Goal: Information Seeking & Learning: Learn about a topic

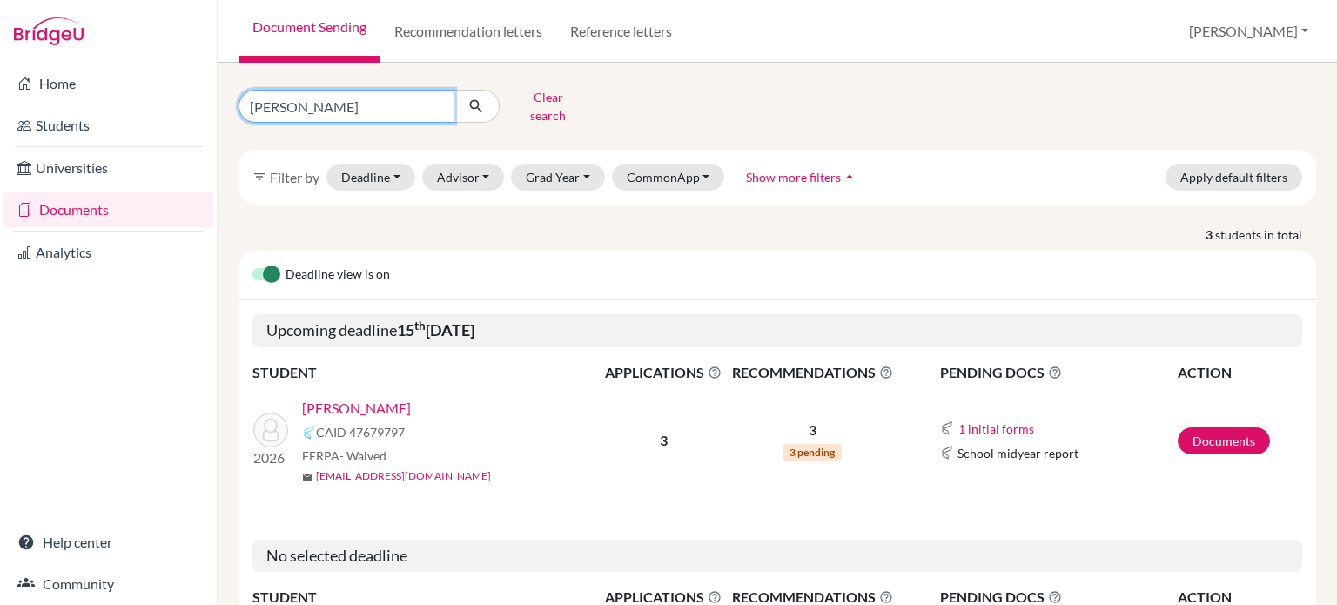
click at [428, 111] on input "john" at bounding box center [346, 106] width 216 height 33
type input "ooi"
click button "submit" at bounding box center [476, 106] width 46 height 33
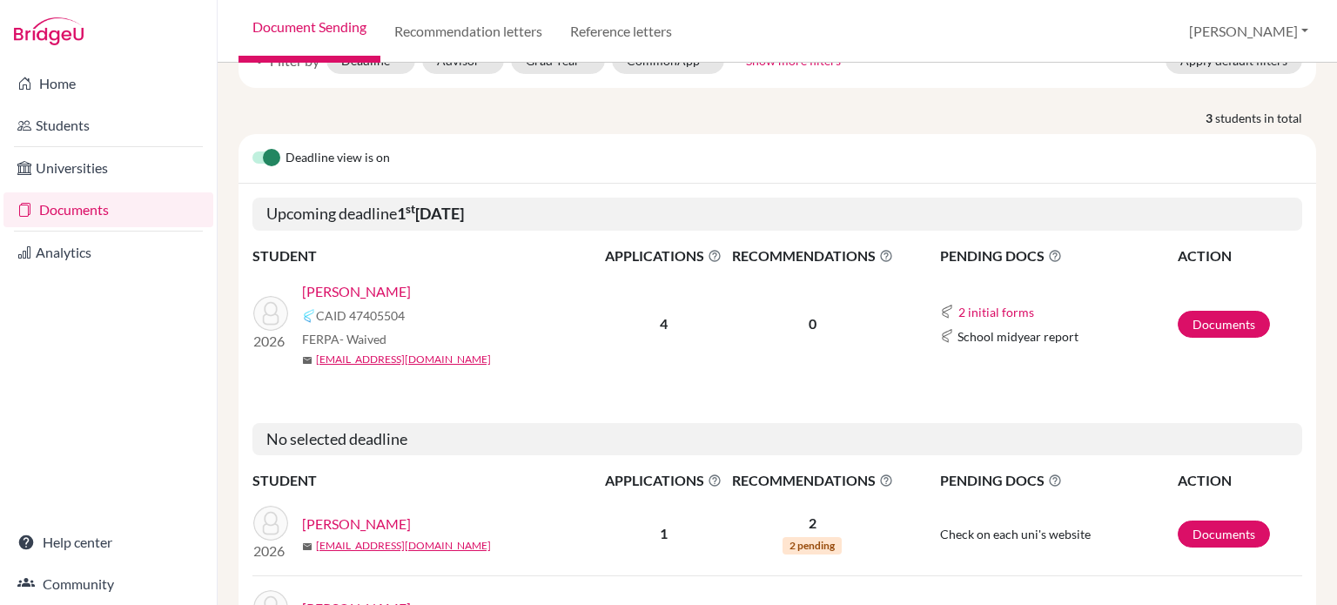
scroll to position [124, 0]
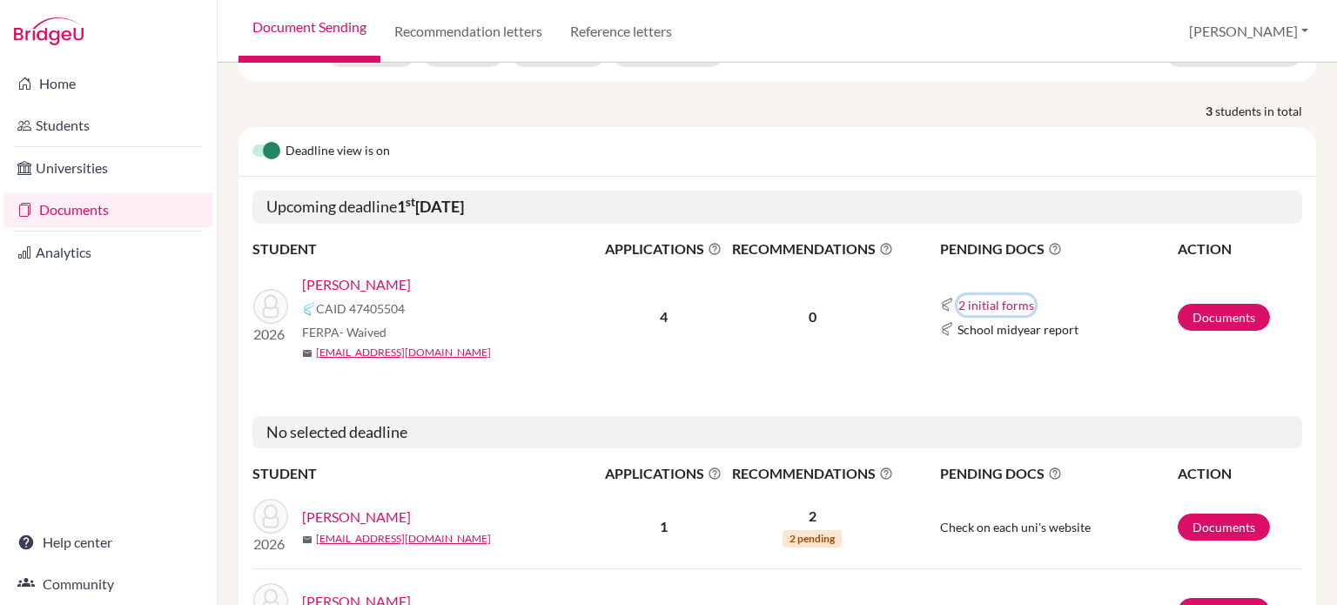
click at [974, 295] on button "2 initial forms" at bounding box center [995, 305] width 77 height 20
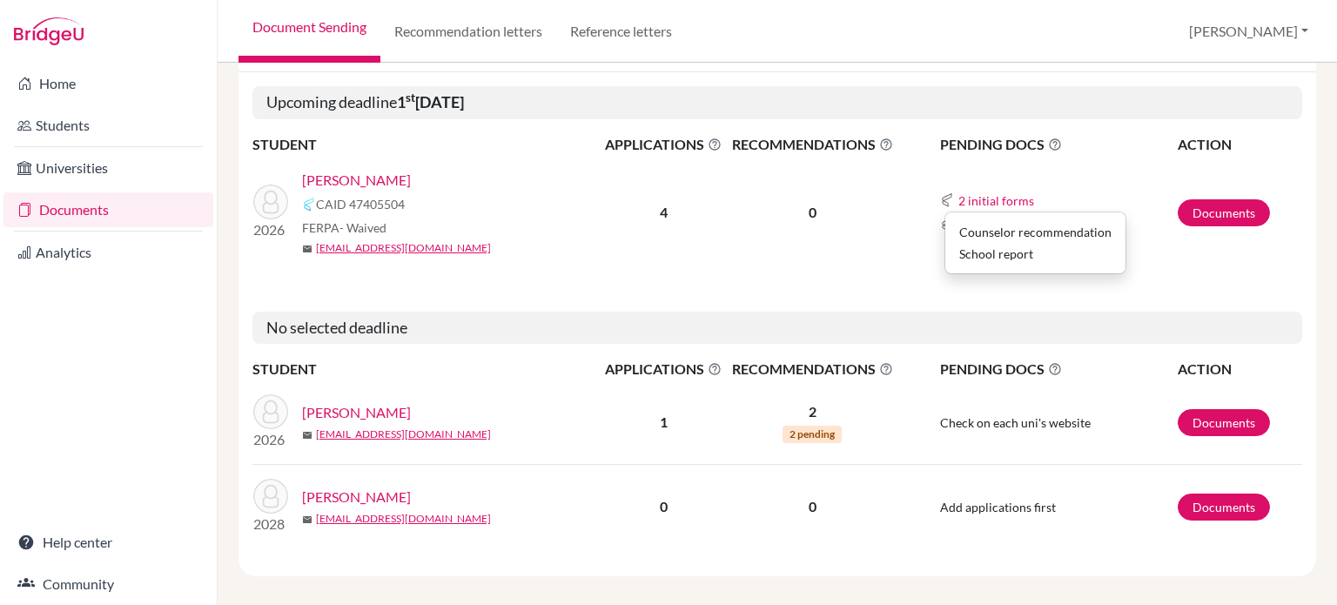
click at [361, 170] on link "[PERSON_NAME]" at bounding box center [356, 180] width 109 height 21
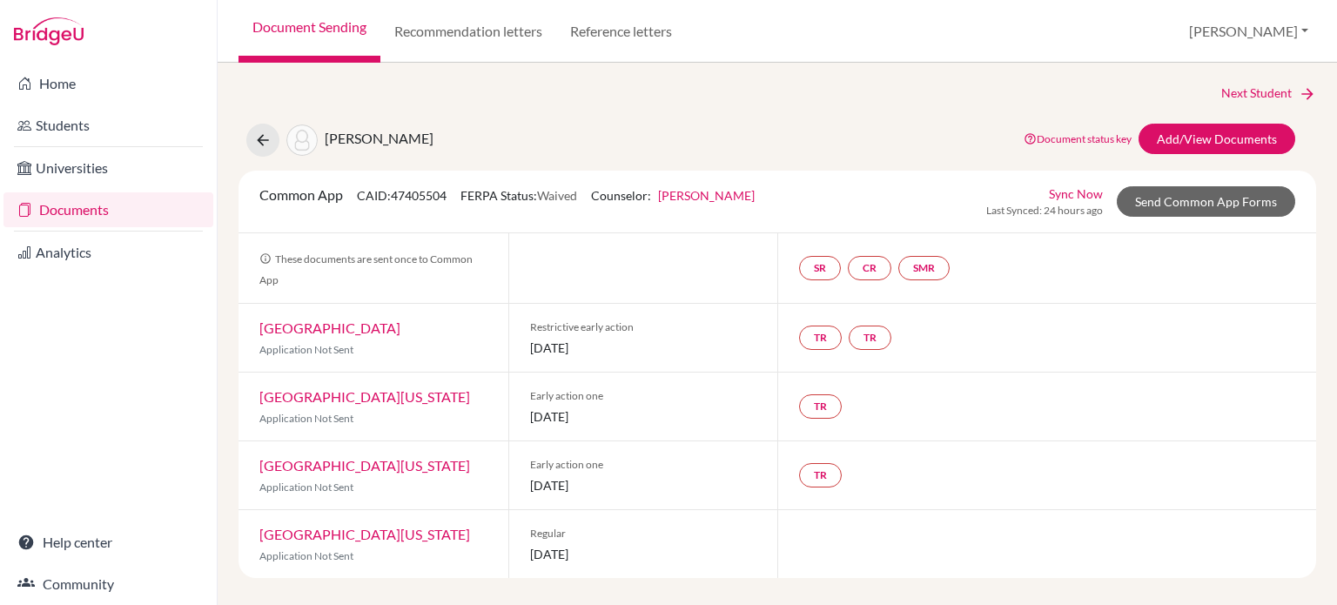
click at [354, 467] on link "University of Michigan" at bounding box center [364, 465] width 211 height 17
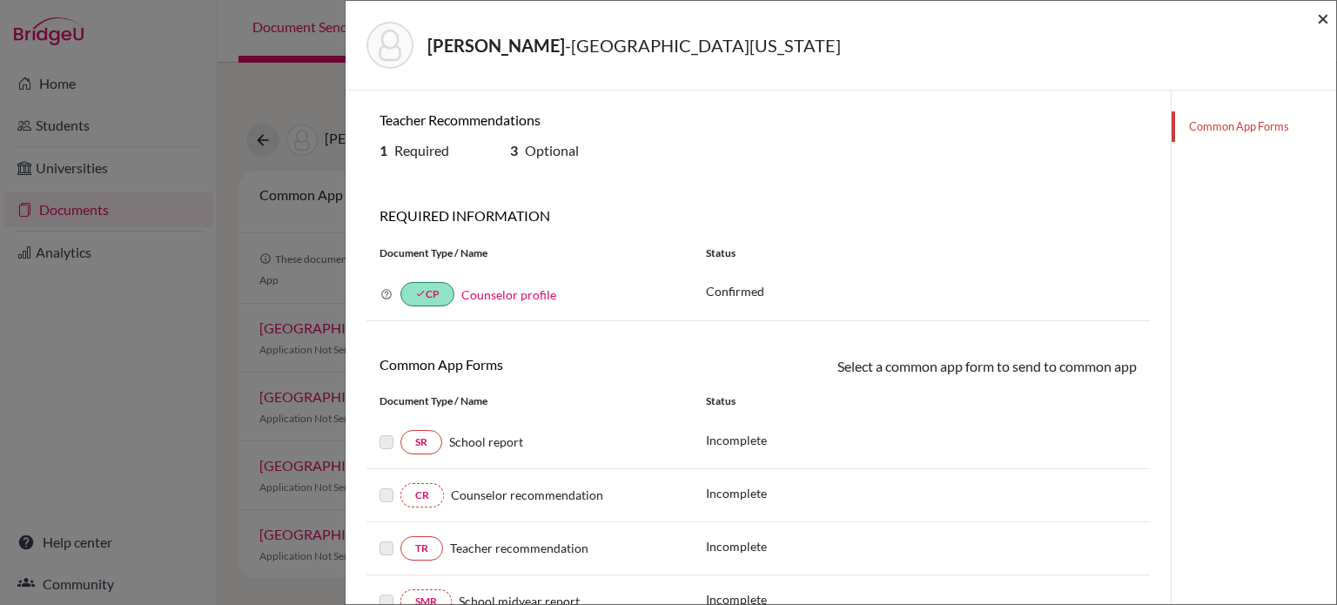
click at [1322, 20] on span "×" at bounding box center [1323, 17] width 12 height 25
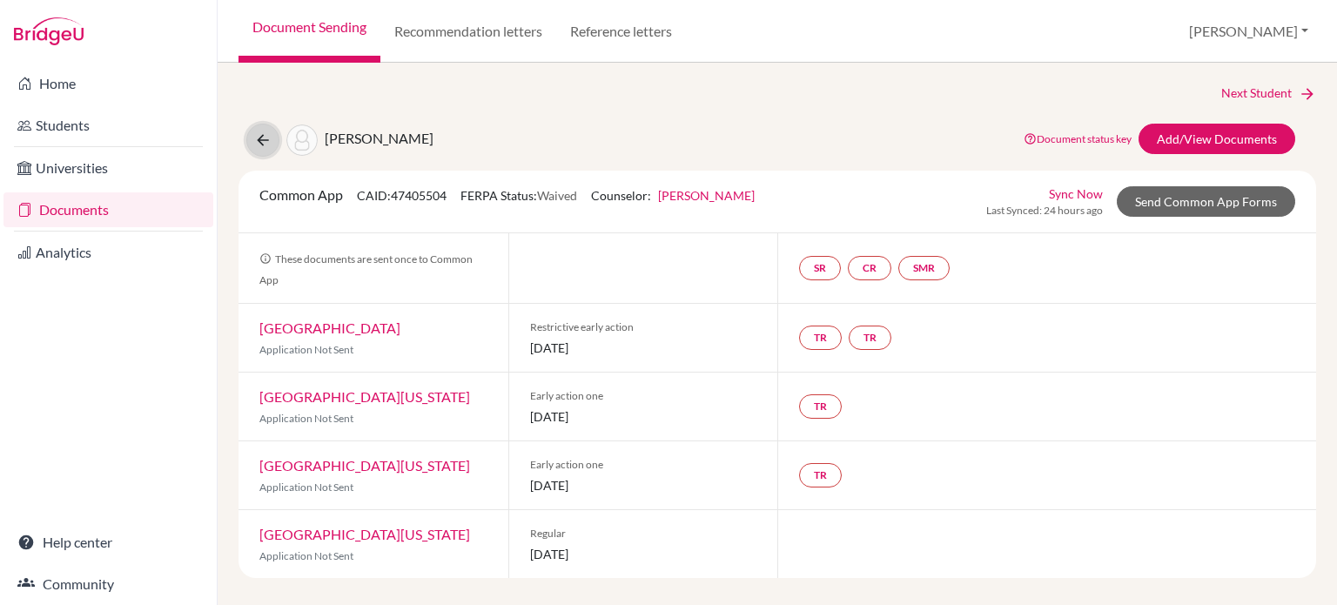
click at [265, 139] on icon at bounding box center [262, 139] width 17 height 17
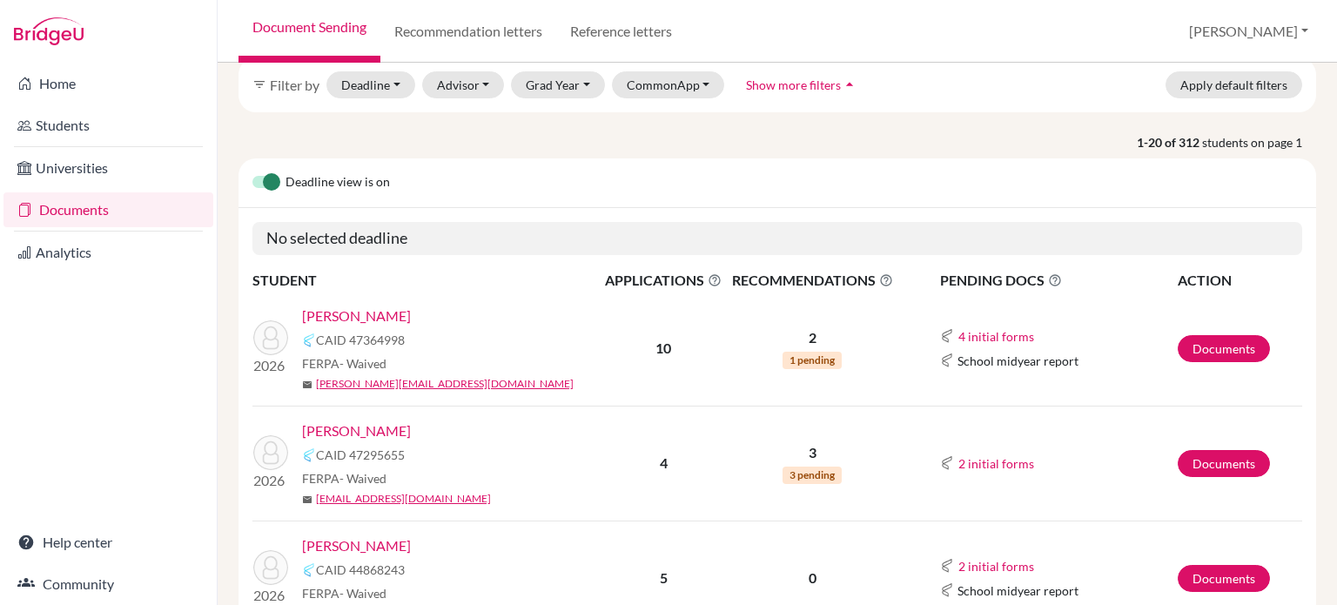
scroll to position [82, 0]
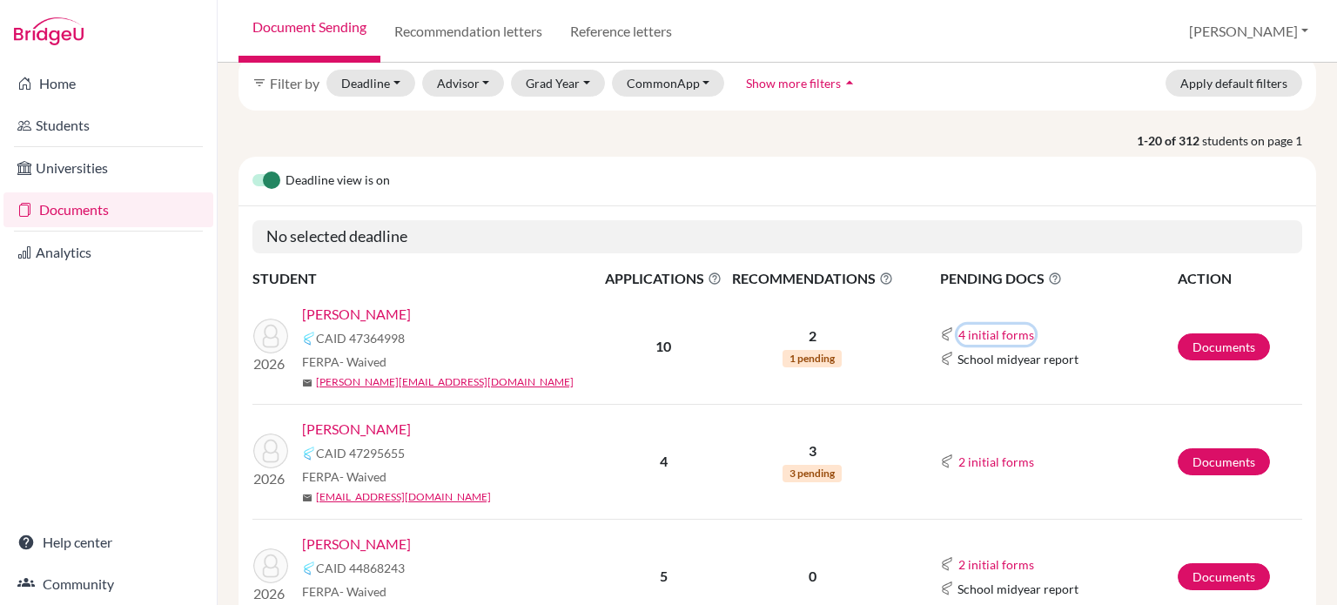
click at [984, 326] on button "4 initial forms" at bounding box center [995, 335] width 77 height 20
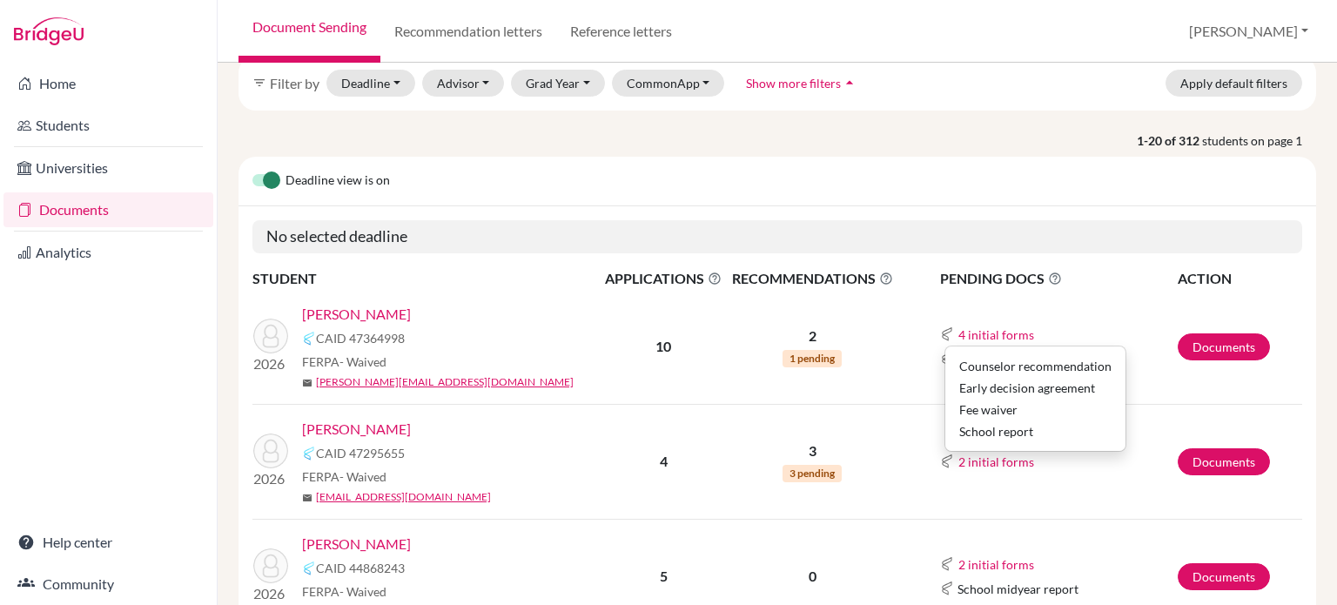
click at [1001, 309] on td "4 initial forms Counselor recommendation Early decision agreement Fee waiver Sc…" at bounding box center [1037, 347] width 279 height 115
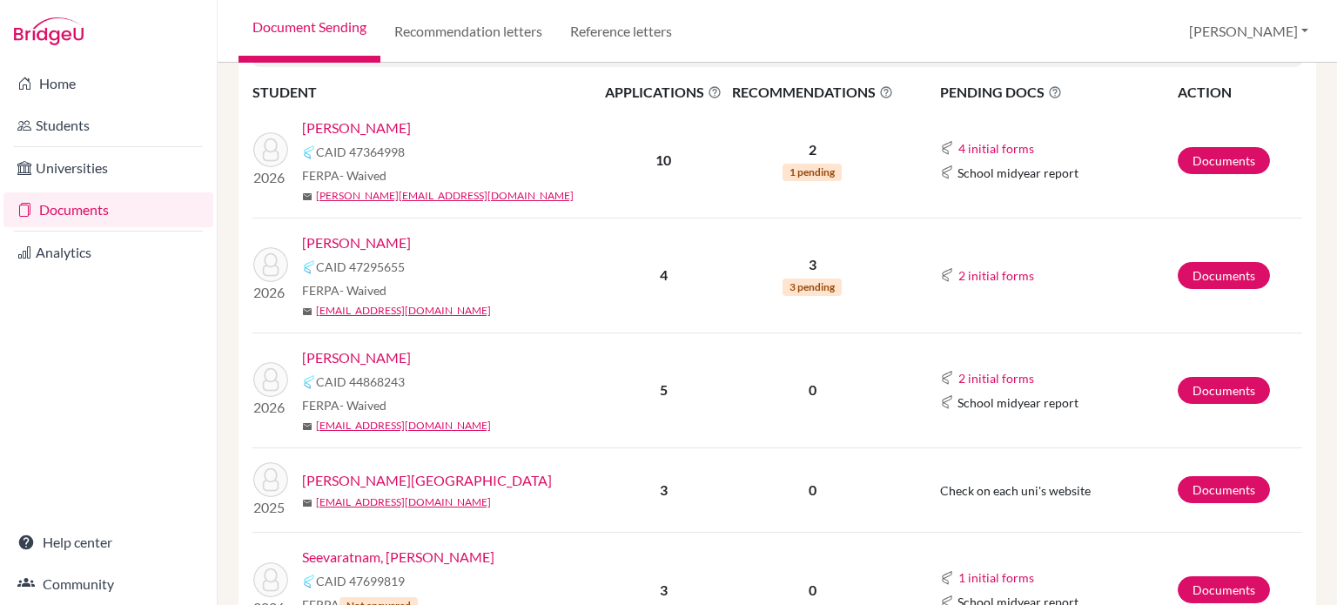
scroll to position [268, 0]
click at [971, 274] on button "2 initial forms" at bounding box center [995, 275] width 77 height 20
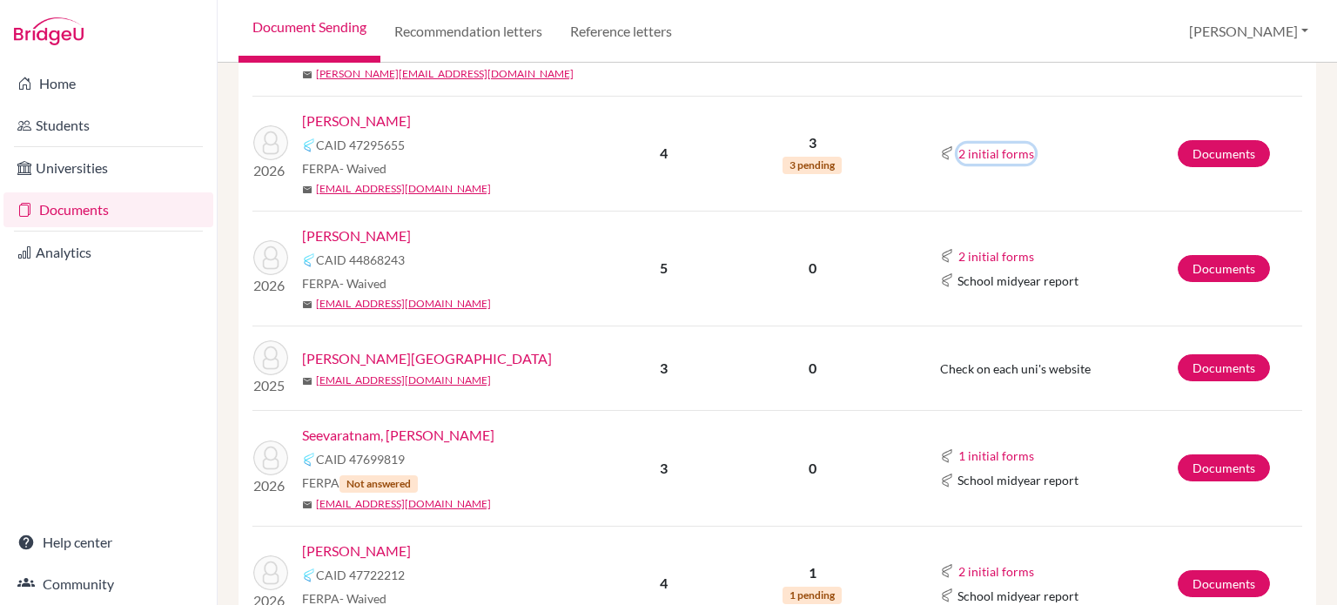
scroll to position [392, 0]
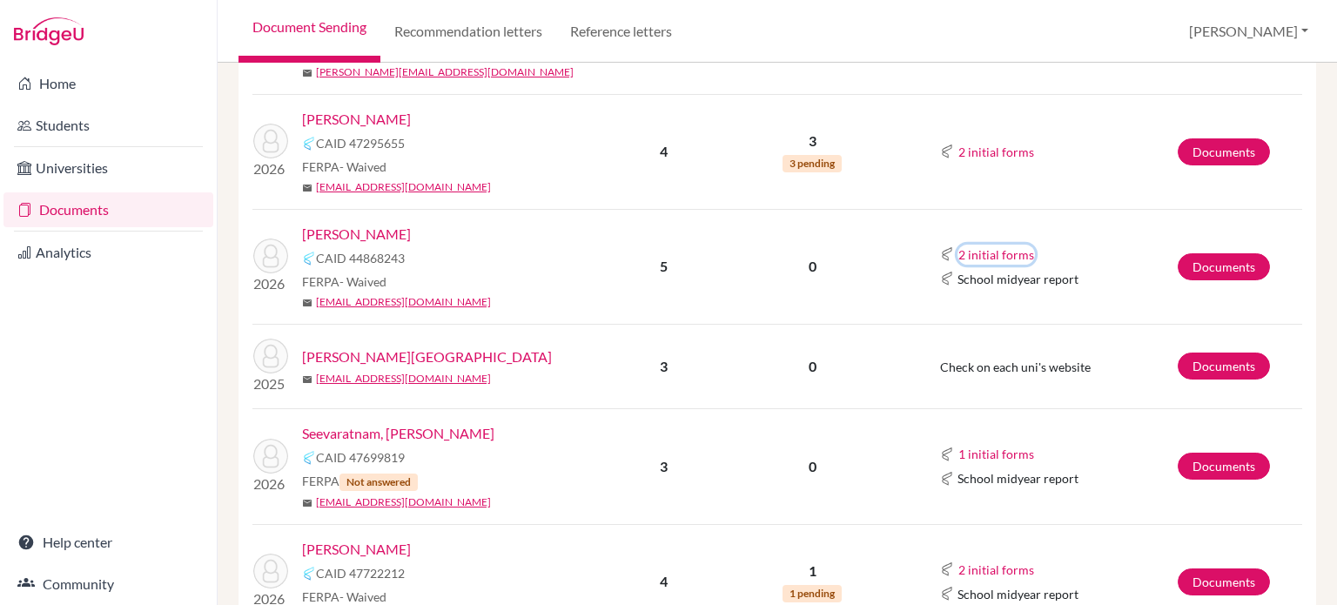
click at [961, 260] on button "2 initial forms" at bounding box center [995, 255] width 77 height 20
click at [327, 239] on link "[PERSON_NAME]" at bounding box center [356, 234] width 109 height 21
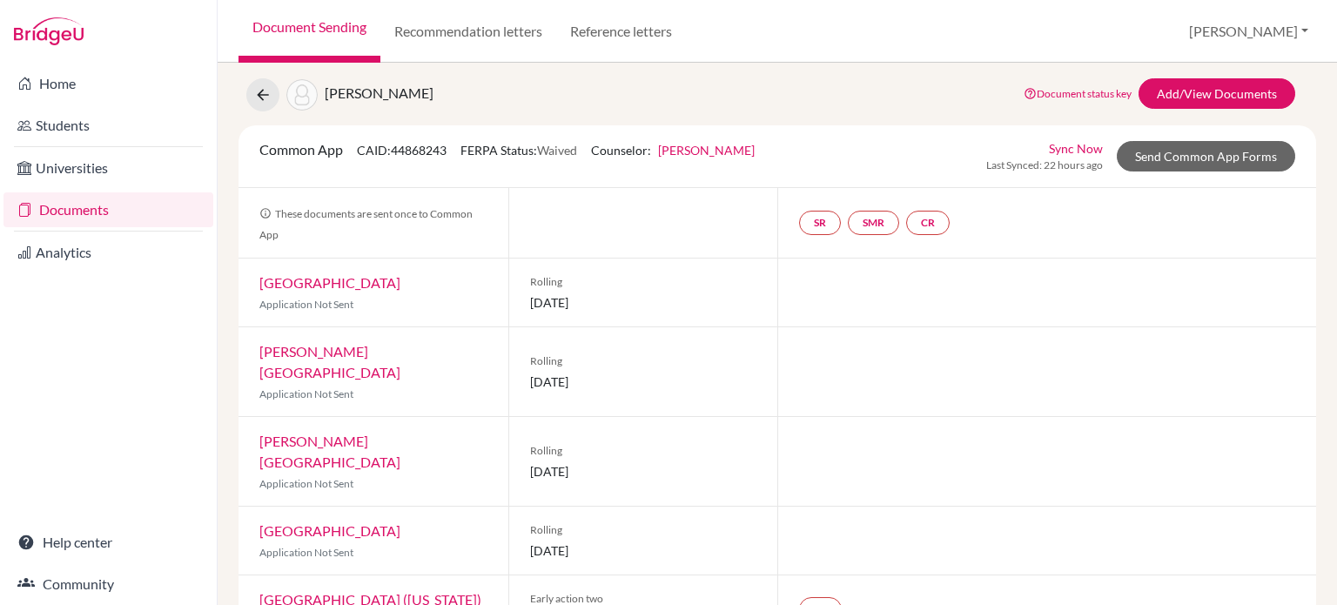
scroll to position [60, 0]
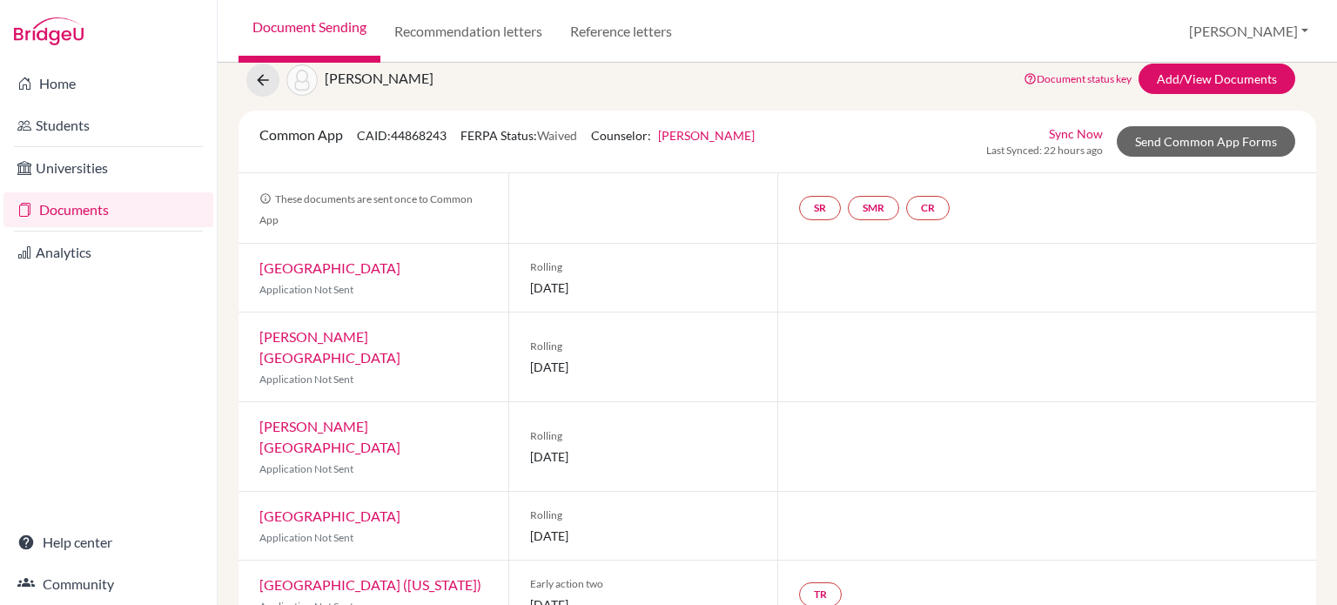
click at [300, 266] on link "Goshen College" at bounding box center [329, 267] width 141 height 17
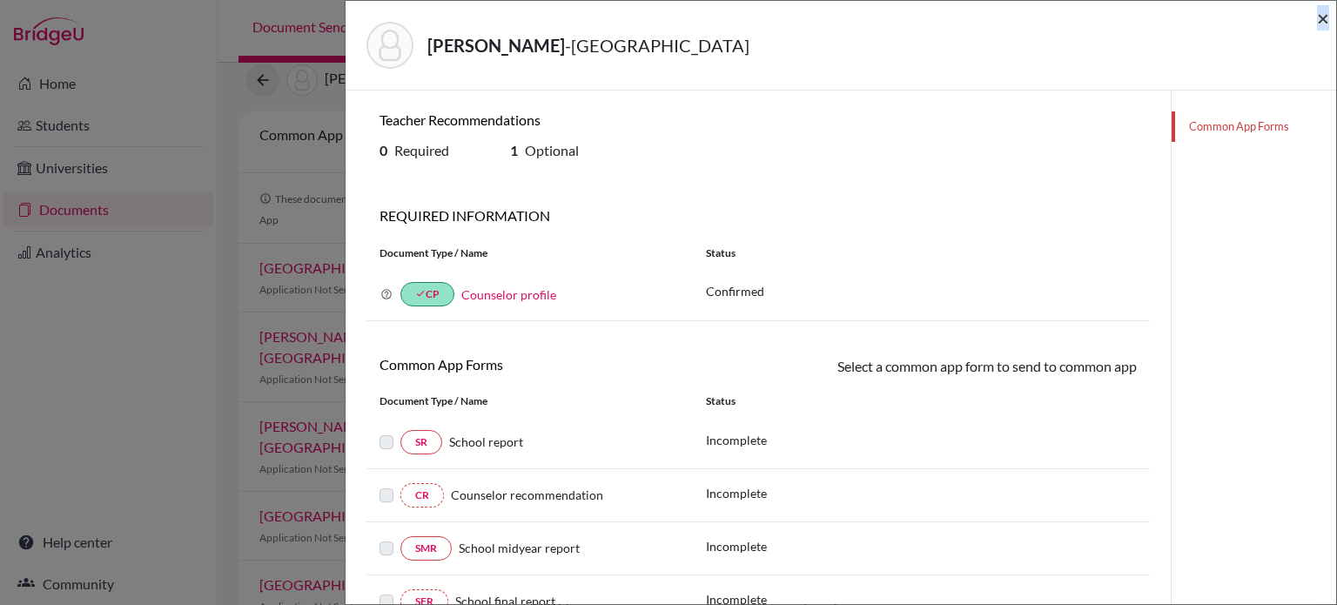
click at [1324, 22] on div "Emmanuel, Tia - Goshen College ×" at bounding box center [841, 46] width 991 height 90
click at [1324, 22] on span "×" at bounding box center [1323, 17] width 12 height 25
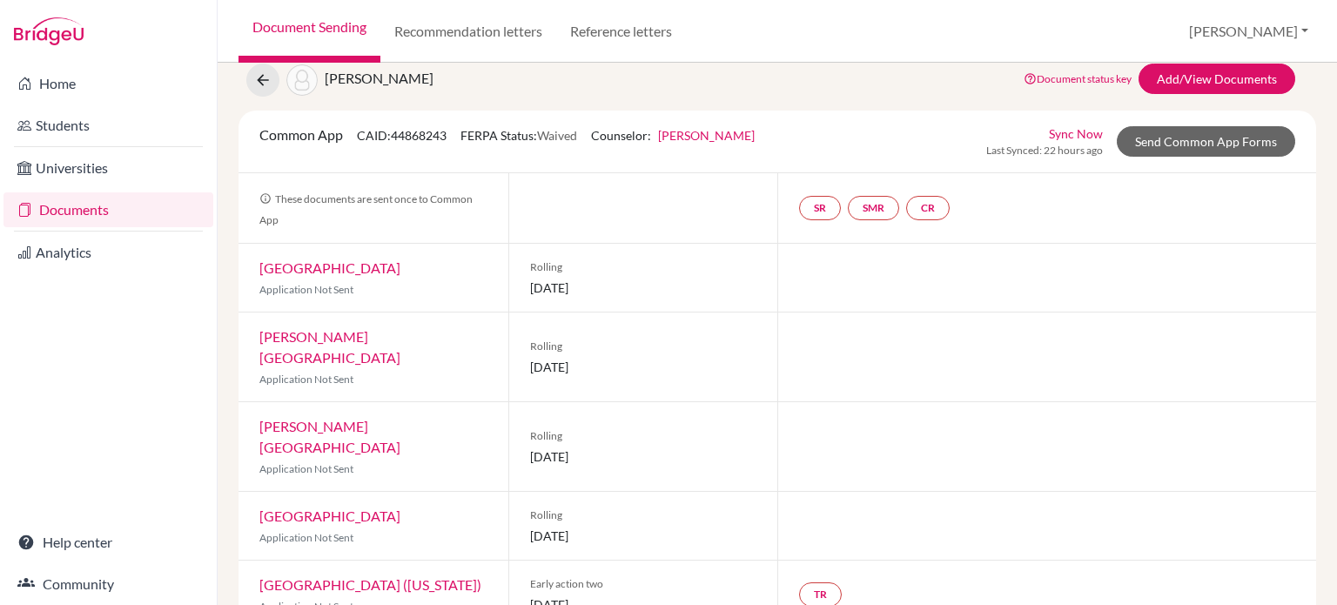
click at [370, 507] on link "Cedarville University" at bounding box center [329, 515] width 141 height 17
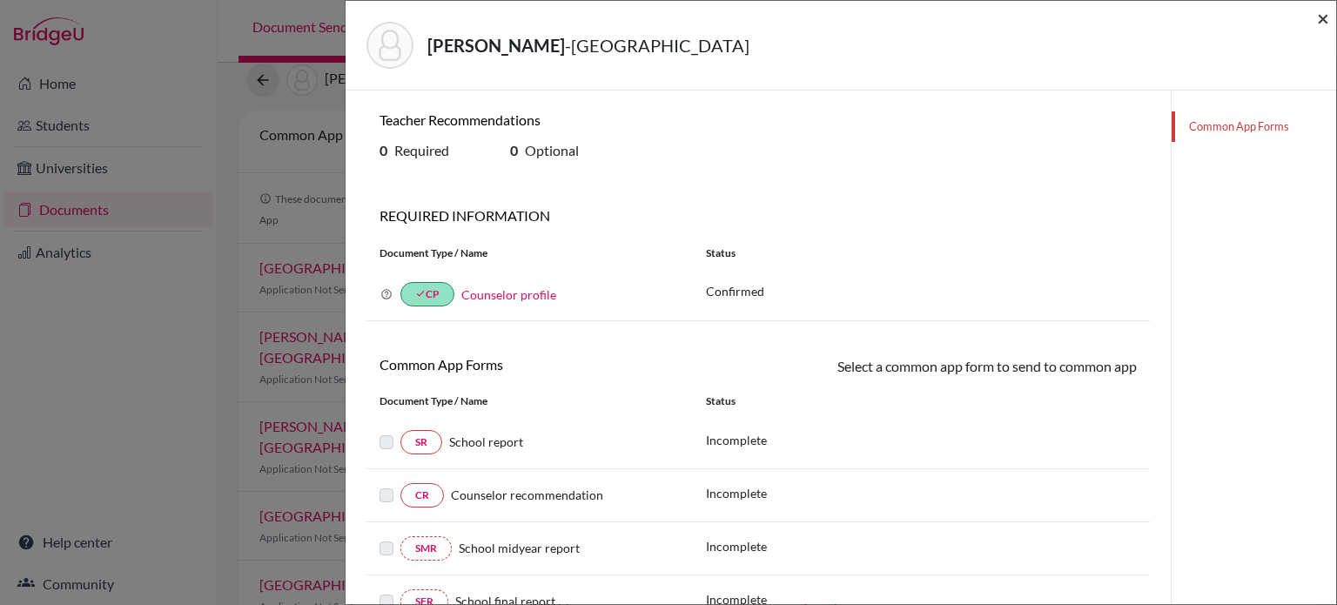
click at [1321, 19] on span "×" at bounding box center [1323, 17] width 12 height 25
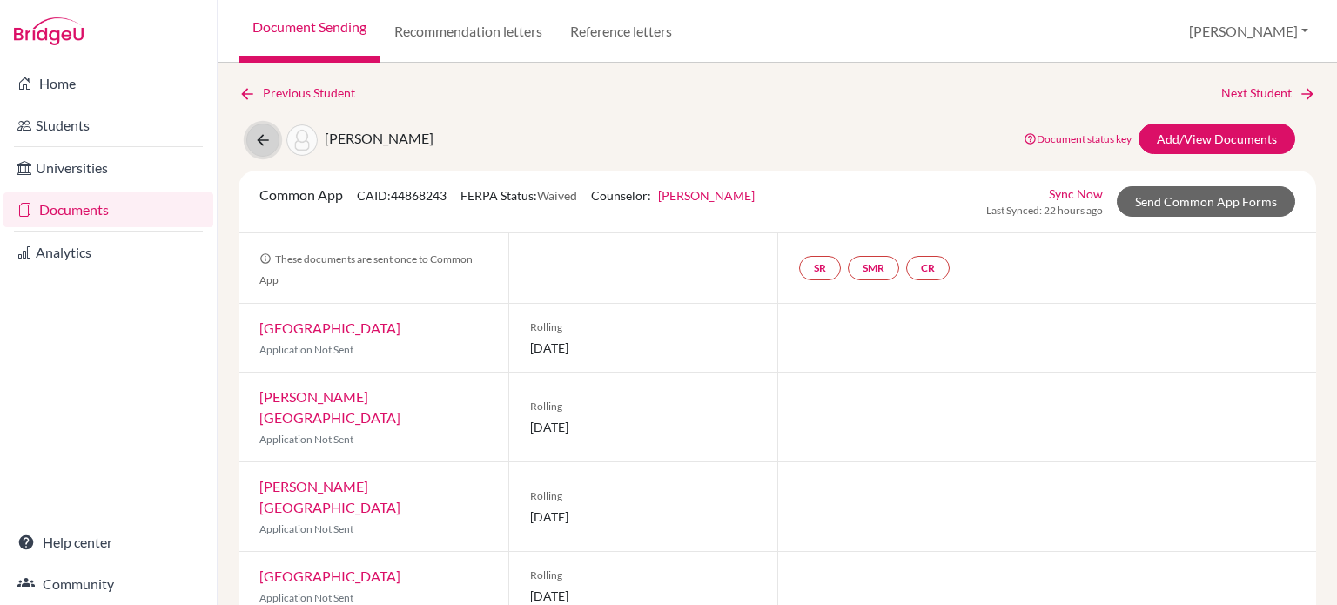
click at [263, 142] on icon at bounding box center [262, 139] width 17 height 17
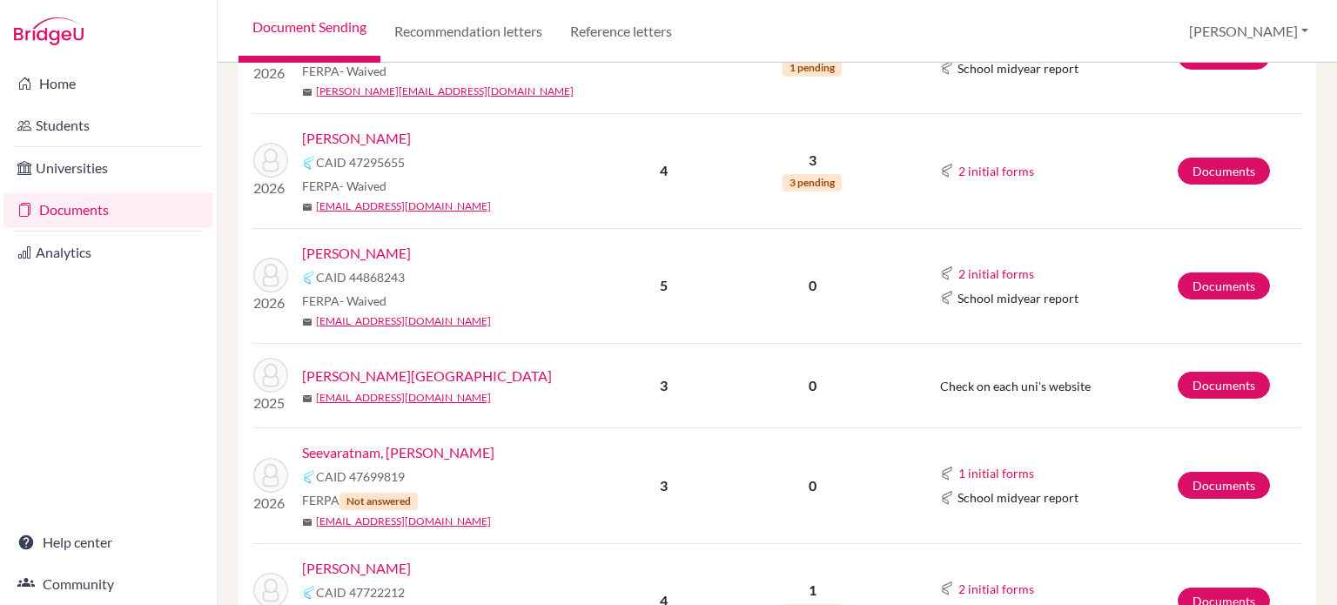
scroll to position [392, 0]
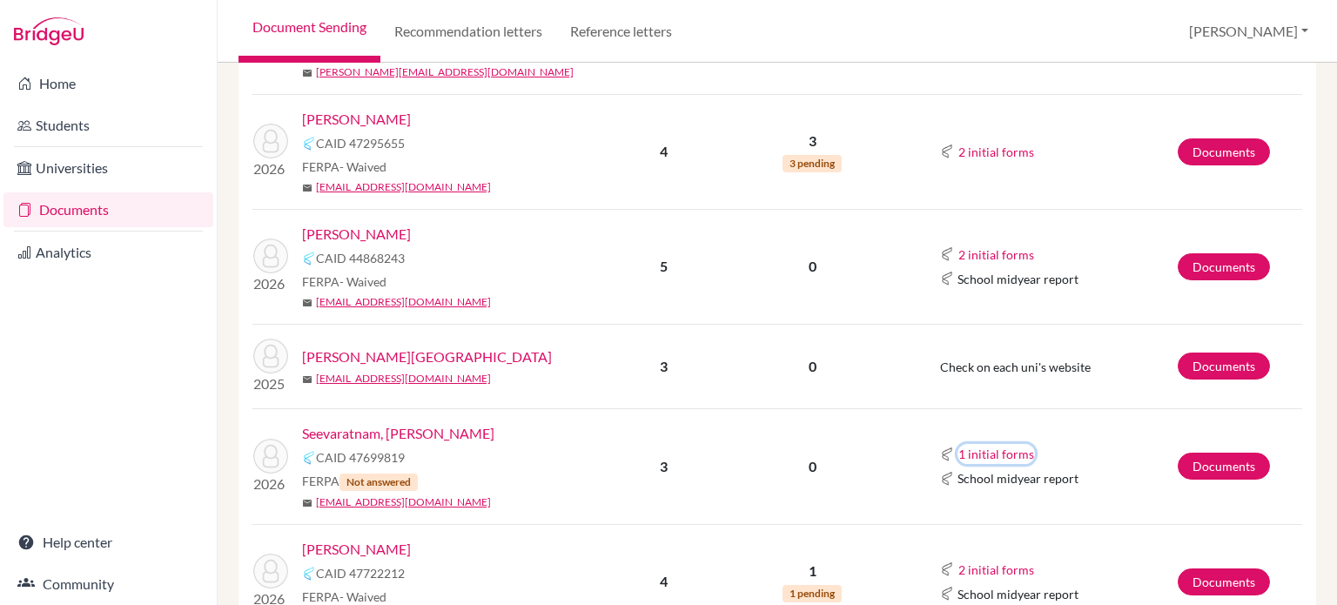
click at [989, 449] on button "1 initial forms" at bounding box center [995, 454] width 77 height 20
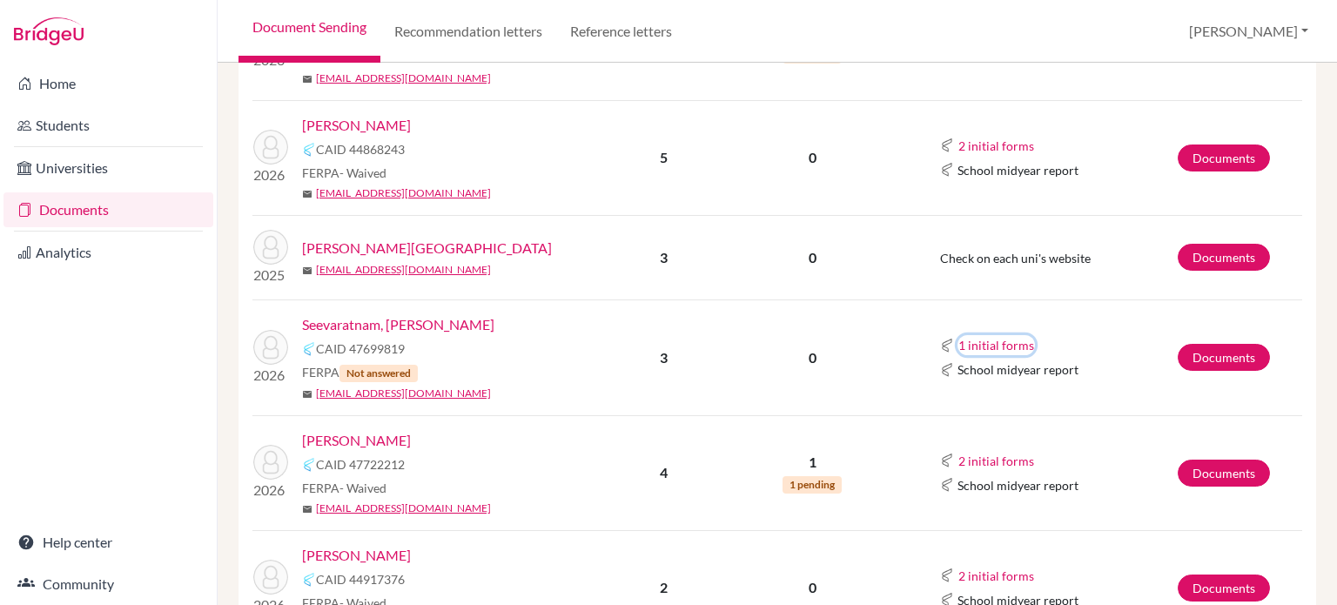
scroll to position [526, 0]
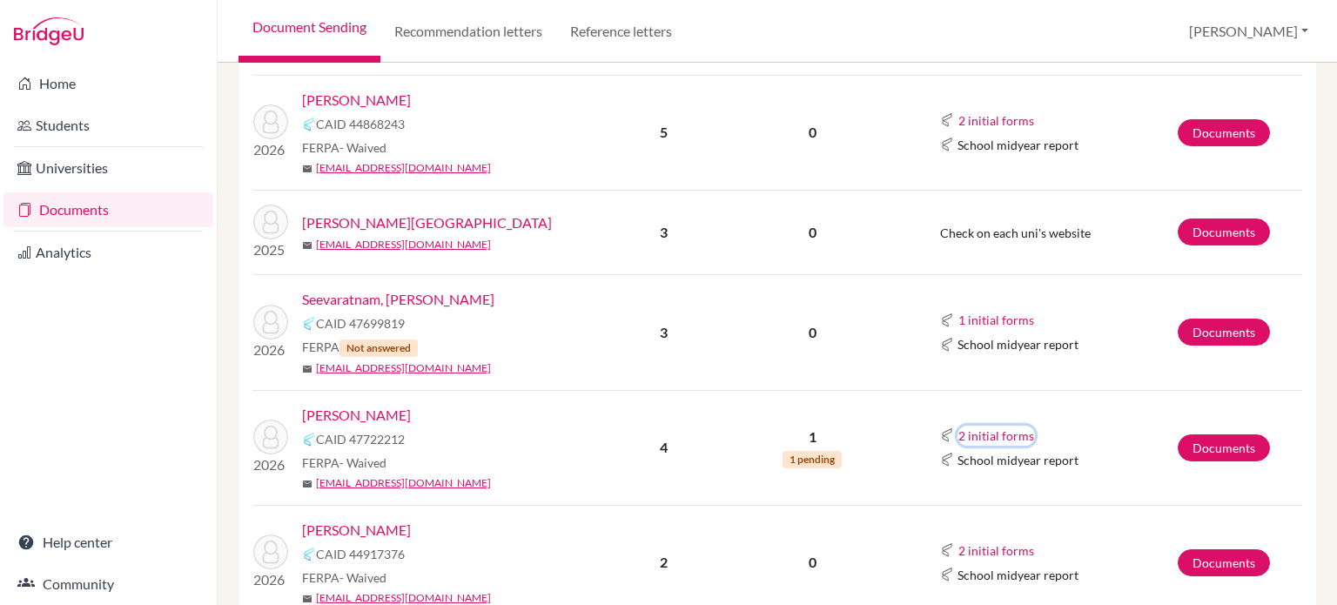
click at [974, 430] on button "2 initial forms" at bounding box center [995, 436] width 77 height 20
click at [456, 296] on link "Seevaratnam, [PERSON_NAME]" at bounding box center [398, 299] width 192 height 21
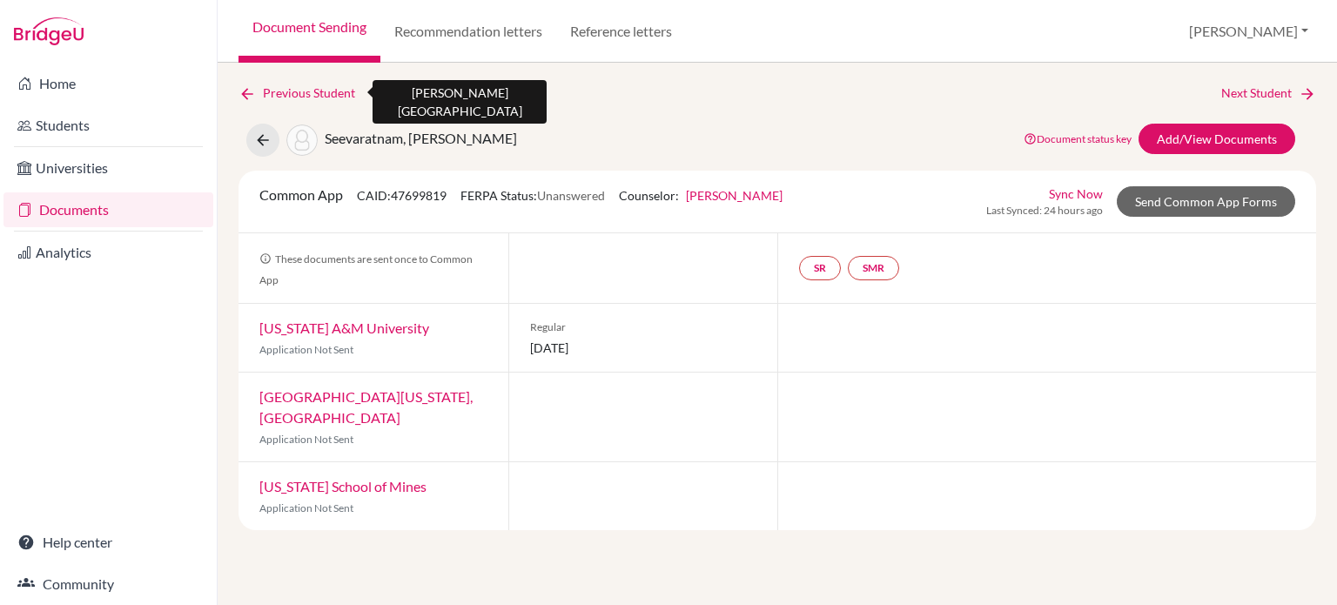
click at [245, 97] on icon at bounding box center [246, 93] width 17 height 17
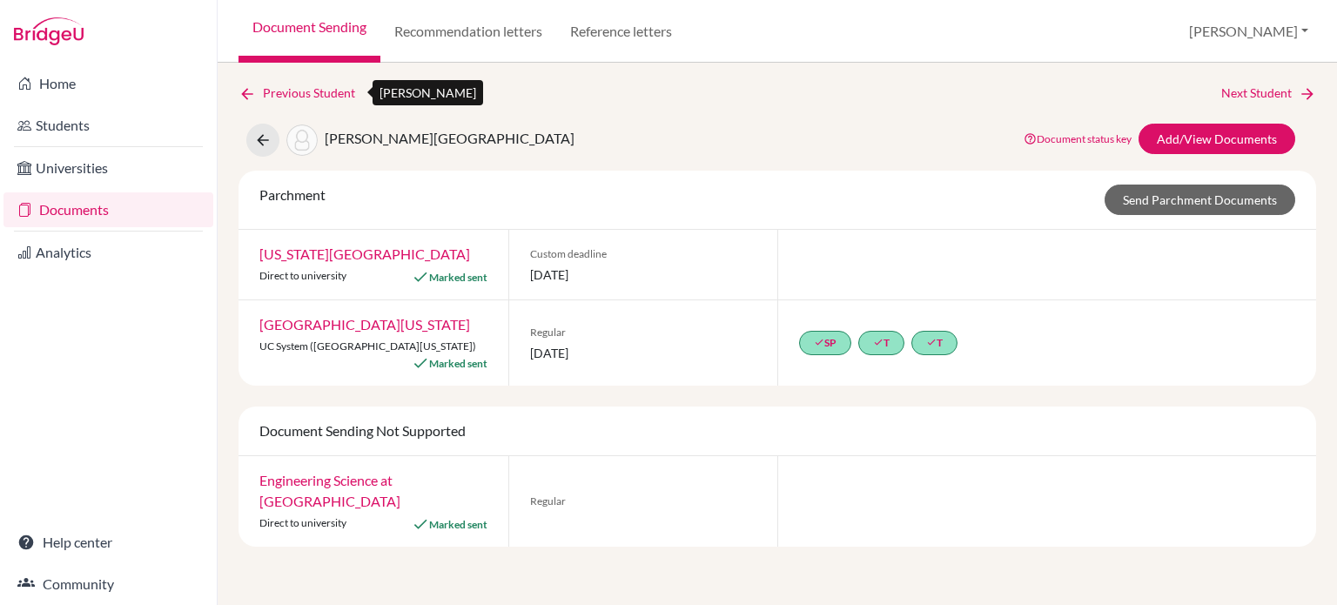
click at [297, 87] on link "Previous Student" at bounding box center [303, 93] width 131 height 19
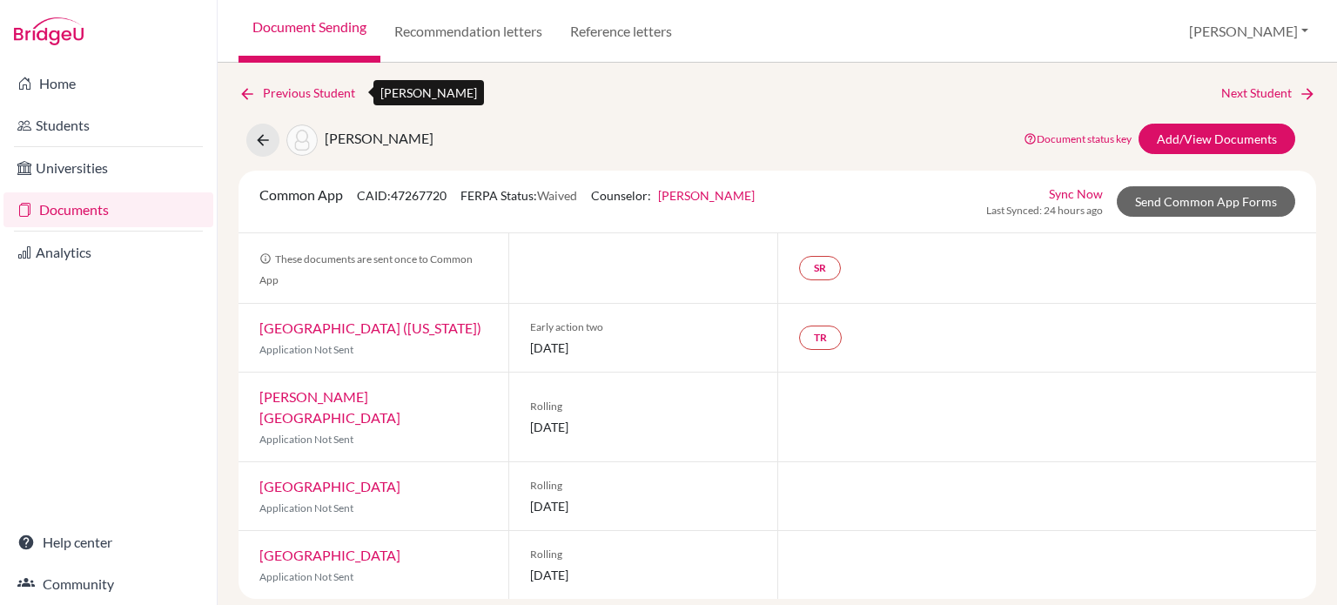
click at [333, 93] on link "Previous Student" at bounding box center [303, 93] width 131 height 19
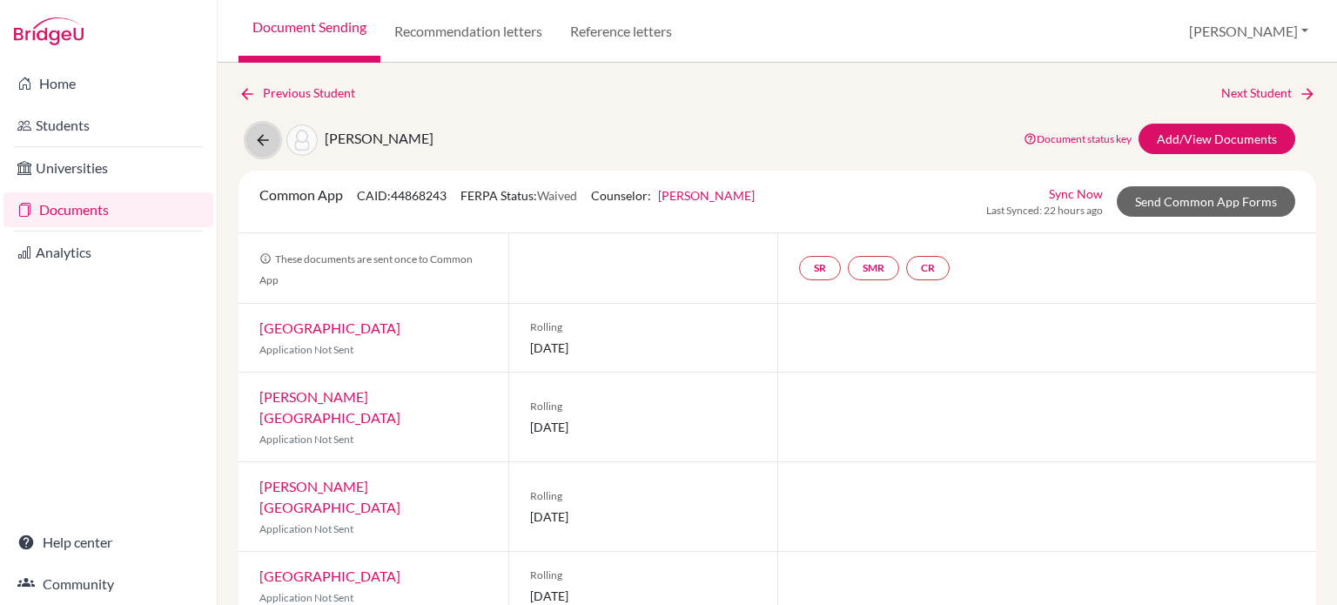
click at [258, 142] on icon at bounding box center [262, 139] width 17 height 17
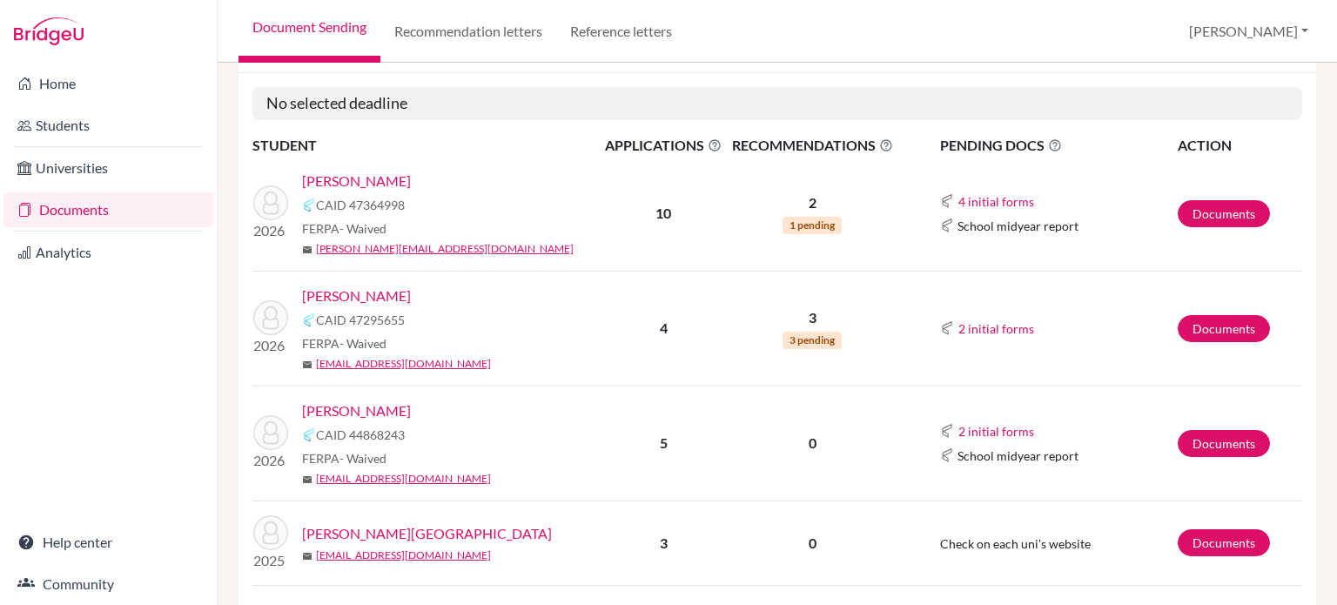
scroll to position [216, 0]
click at [982, 429] on button "2 initial forms" at bounding box center [995, 430] width 77 height 20
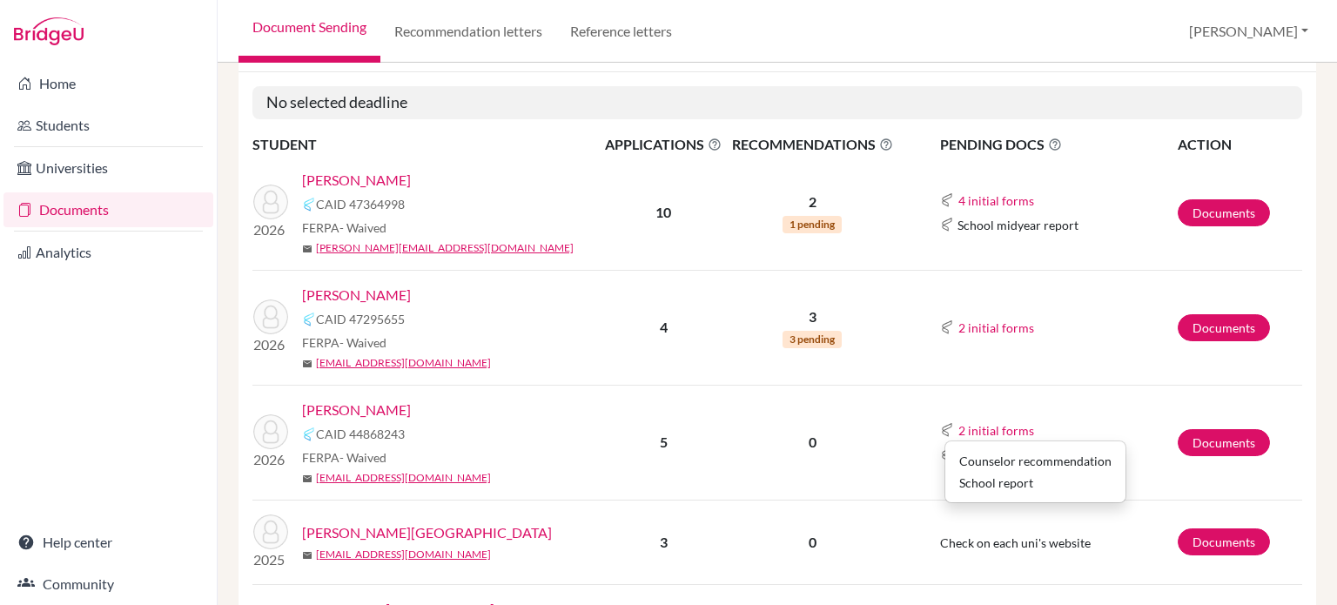
click at [1044, 401] on td "2 initial forms Counselor recommendation School report School midyear report" at bounding box center [1037, 442] width 279 height 115
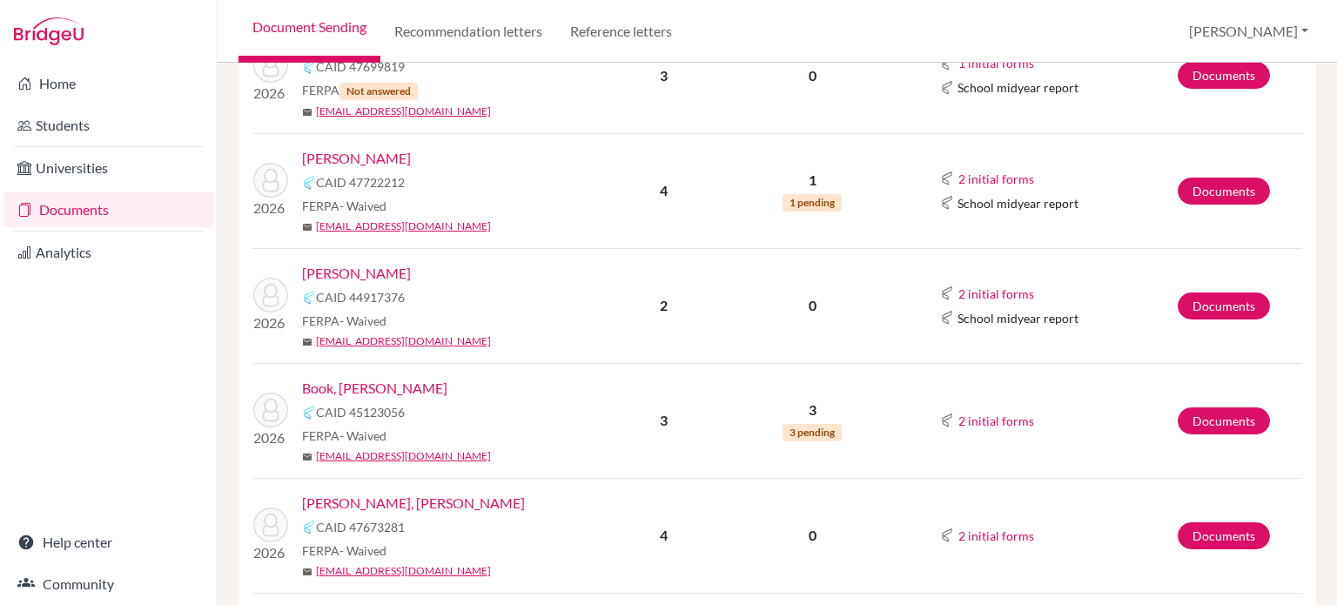
scroll to position [783, 0]
click at [985, 295] on button "2 initial forms" at bounding box center [995, 293] width 77 height 20
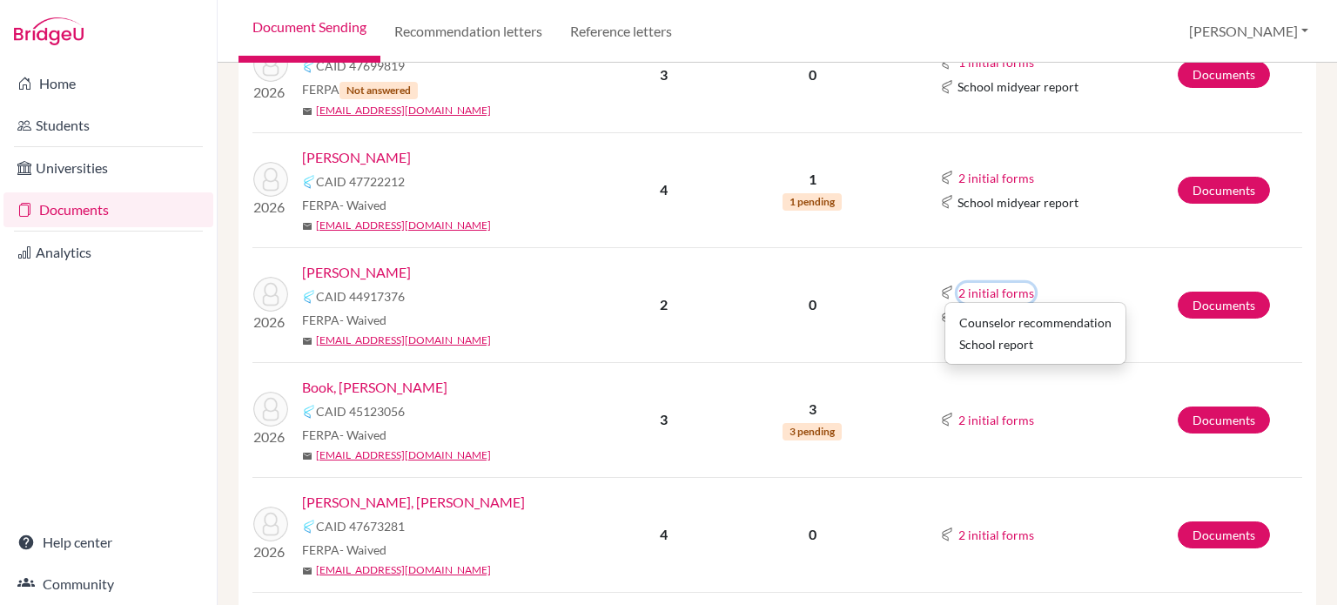
click at [985, 295] on button "2 initial forms" at bounding box center [995, 293] width 77 height 20
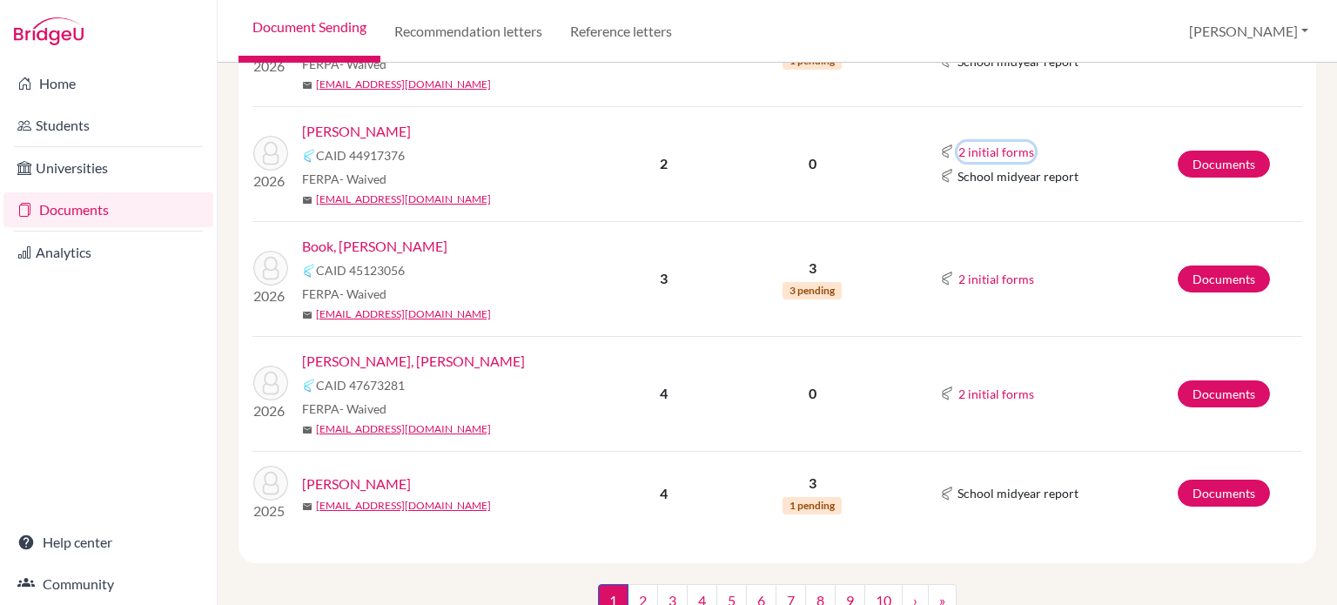
scroll to position [989, 0]
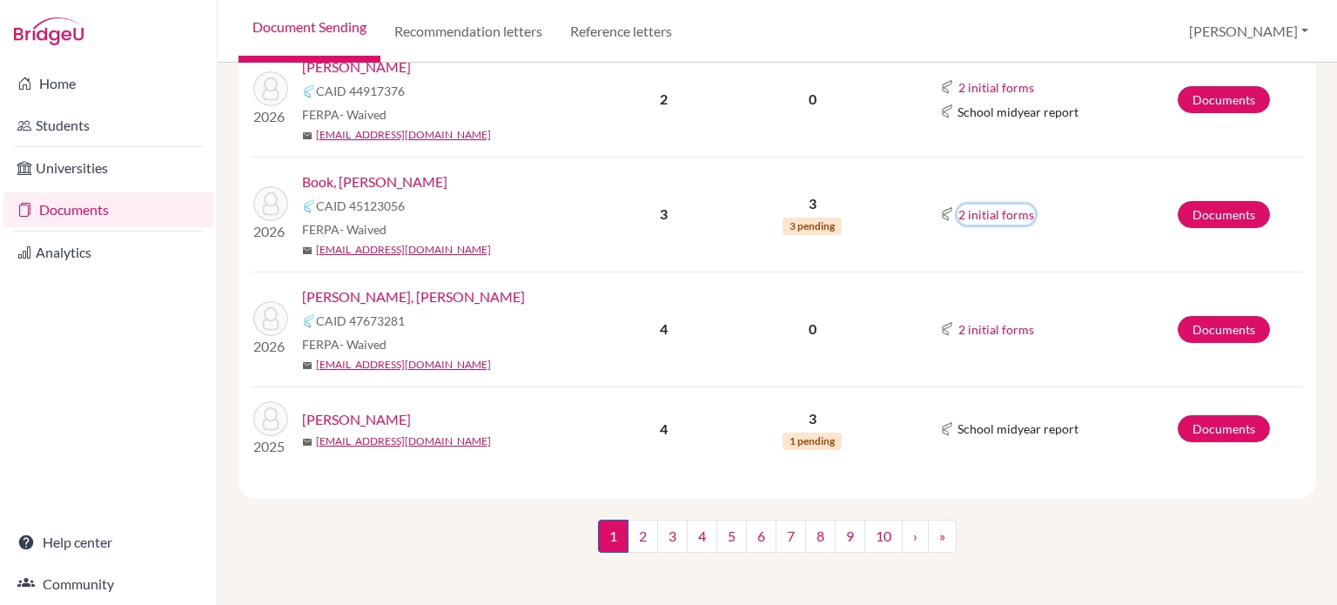
click at [981, 209] on button "2 initial forms" at bounding box center [995, 215] width 77 height 20
click at [345, 185] on link "Book, [PERSON_NAME]" at bounding box center [374, 181] width 145 height 21
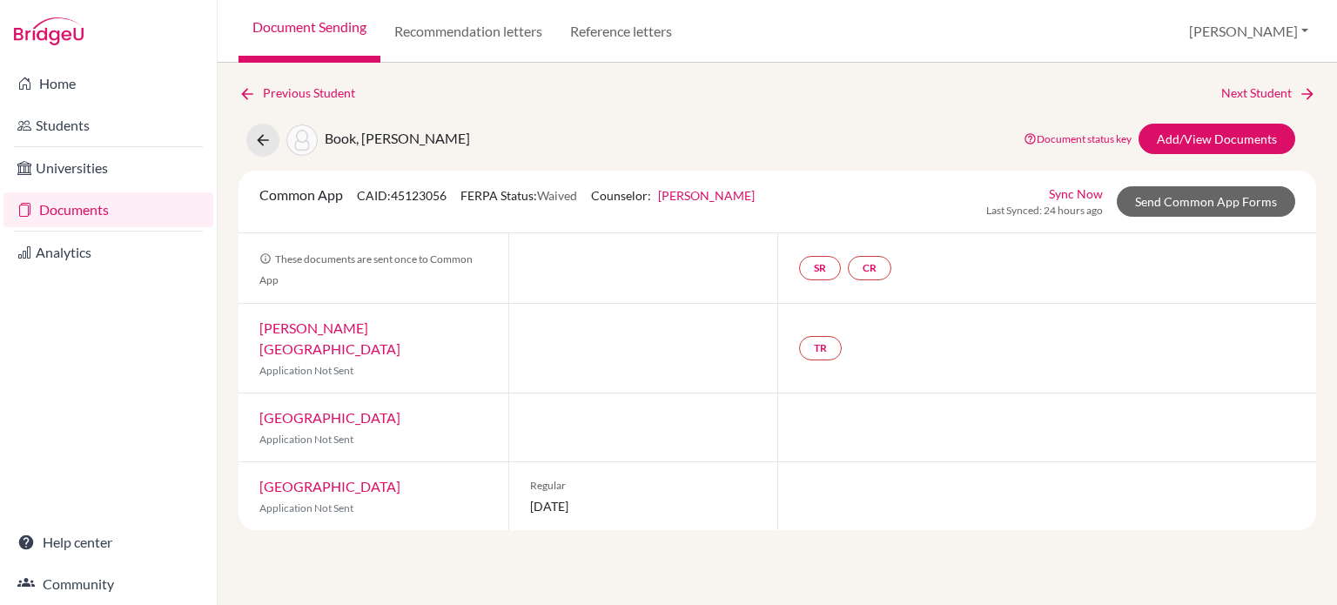
click at [380, 326] on link "Lipscomb University" at bounding box center [329, 337] width 141 height 37
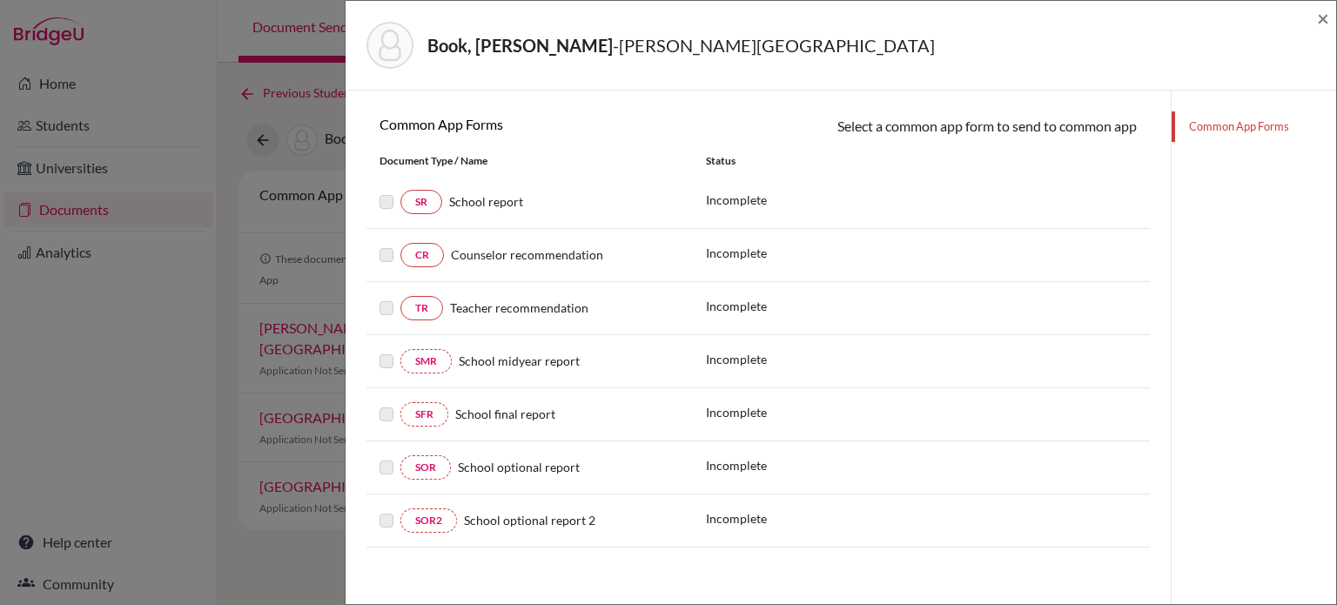
scroll to position [64, 0]
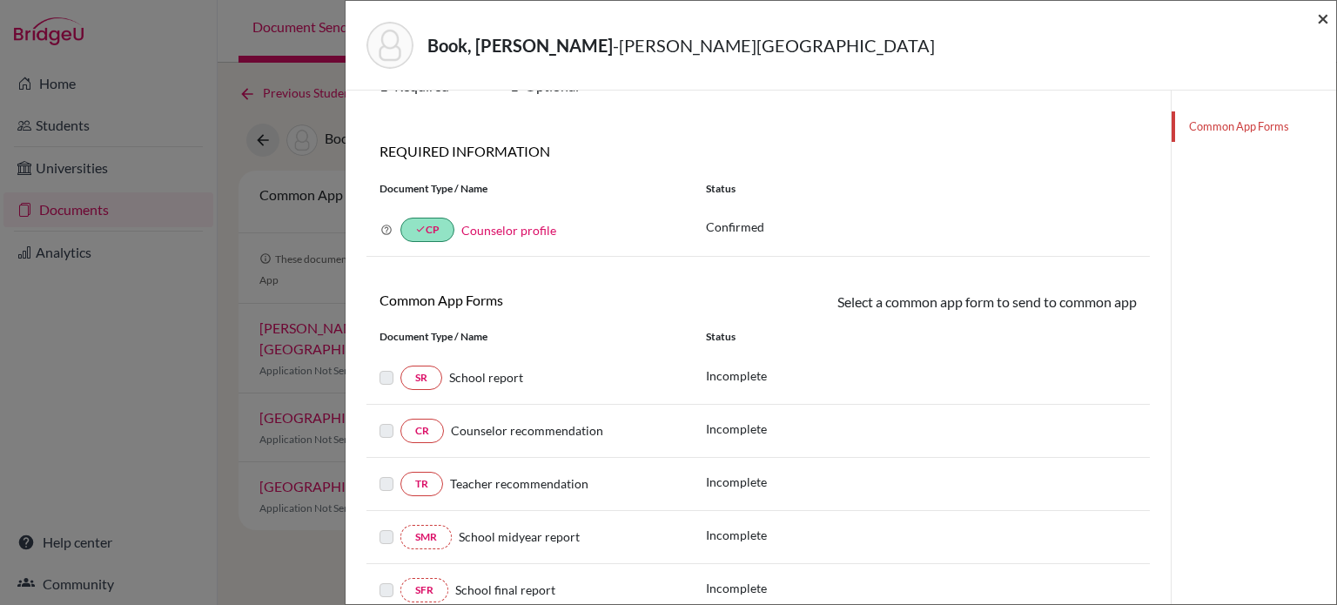
click at [1326, 17] on span "×" at bounding box center [1323, 17] width 12 height 25
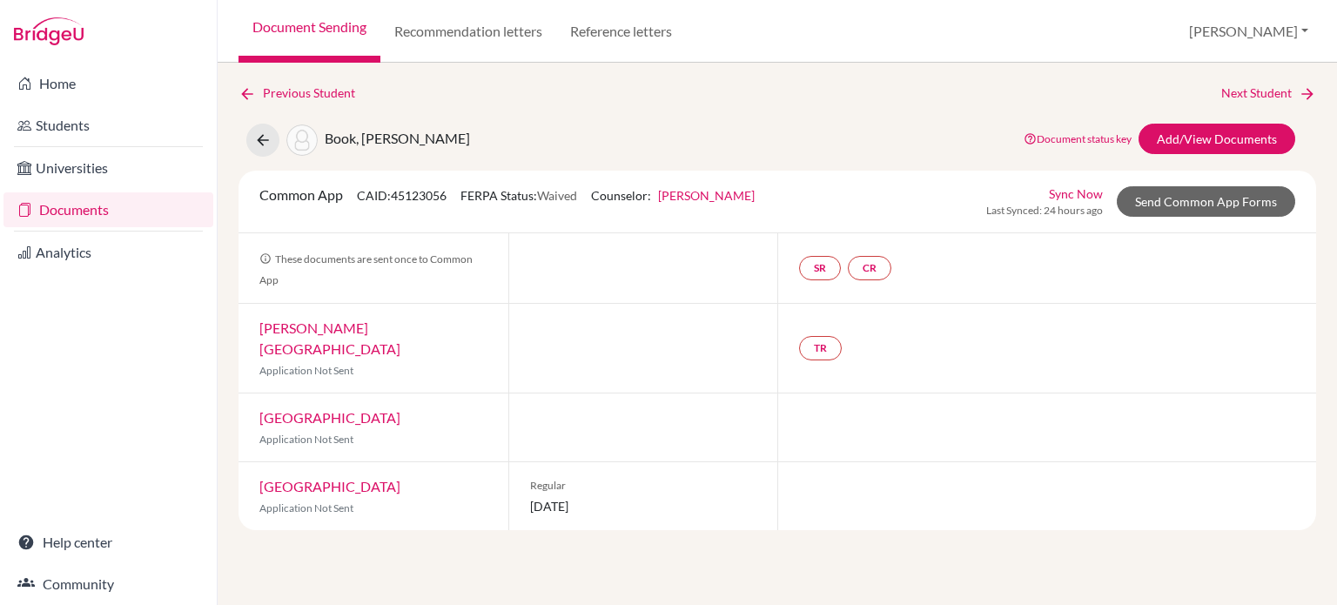
click at [312, 478] on link "Baylor University" at bounding box center [329, 486] width 141 height 17
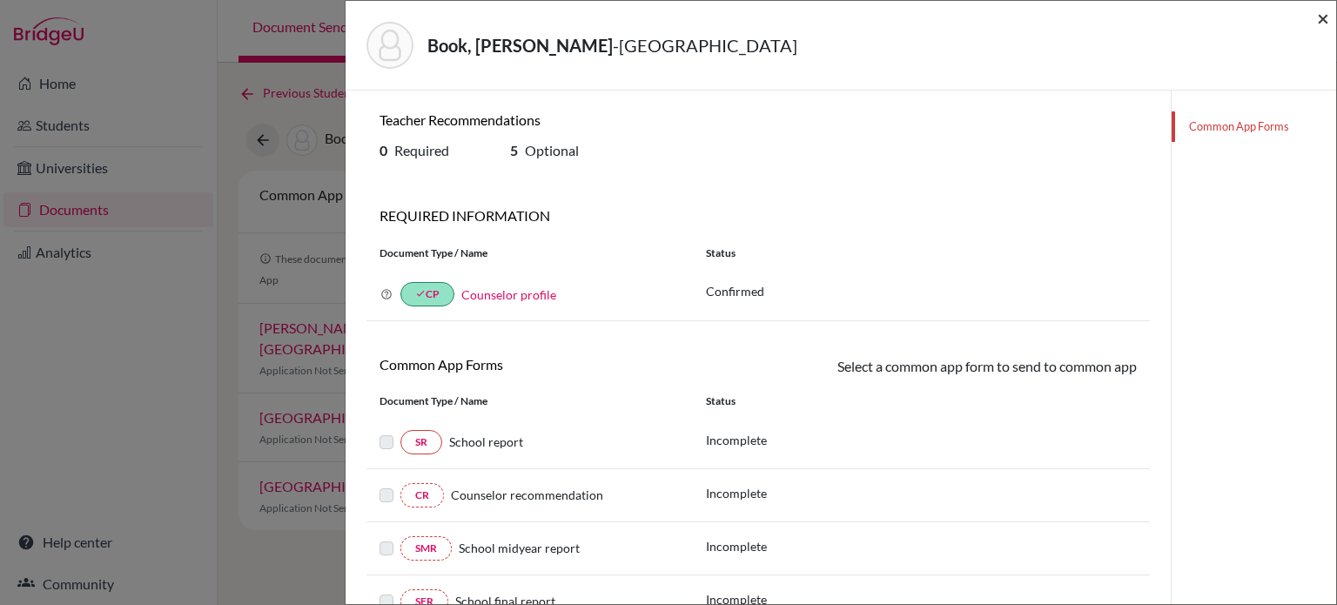
click at [1320, 24] on span "×" at bounding box center [1323, 17] width 12 height 25
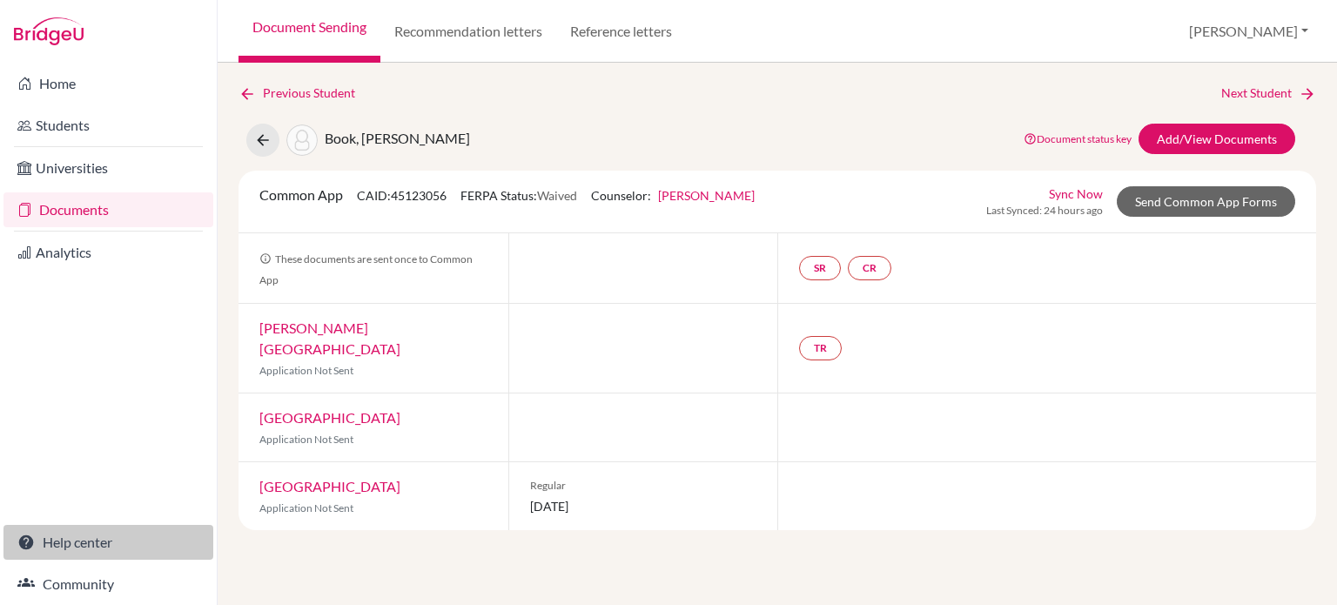
click at [73, 543] on link "Help center" at bounding box center [108, 542] width 210 height 35
click at [265, 144] on icon at bounding box center [262, 139] width 17 height 17
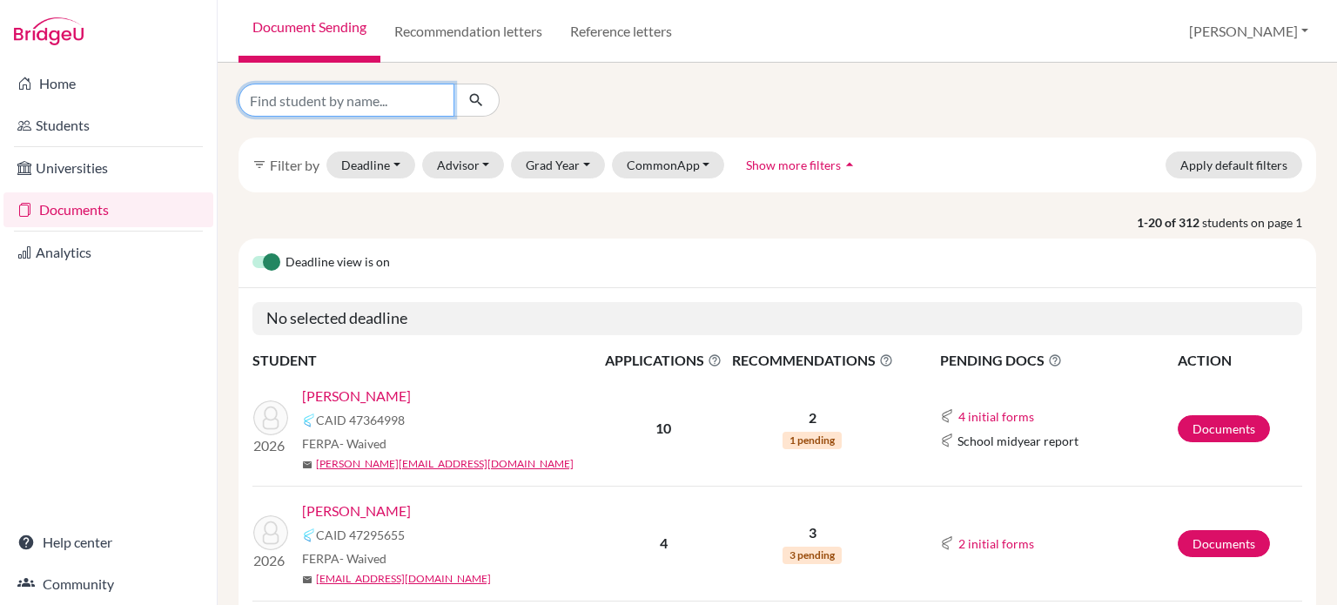
click at [409, 109] on input "Find student by name..." at bounding box center [346, 100] width 216 height 33
type input "ooi"
click button "submit" at bounding box center [476, 100] width 46 height 33
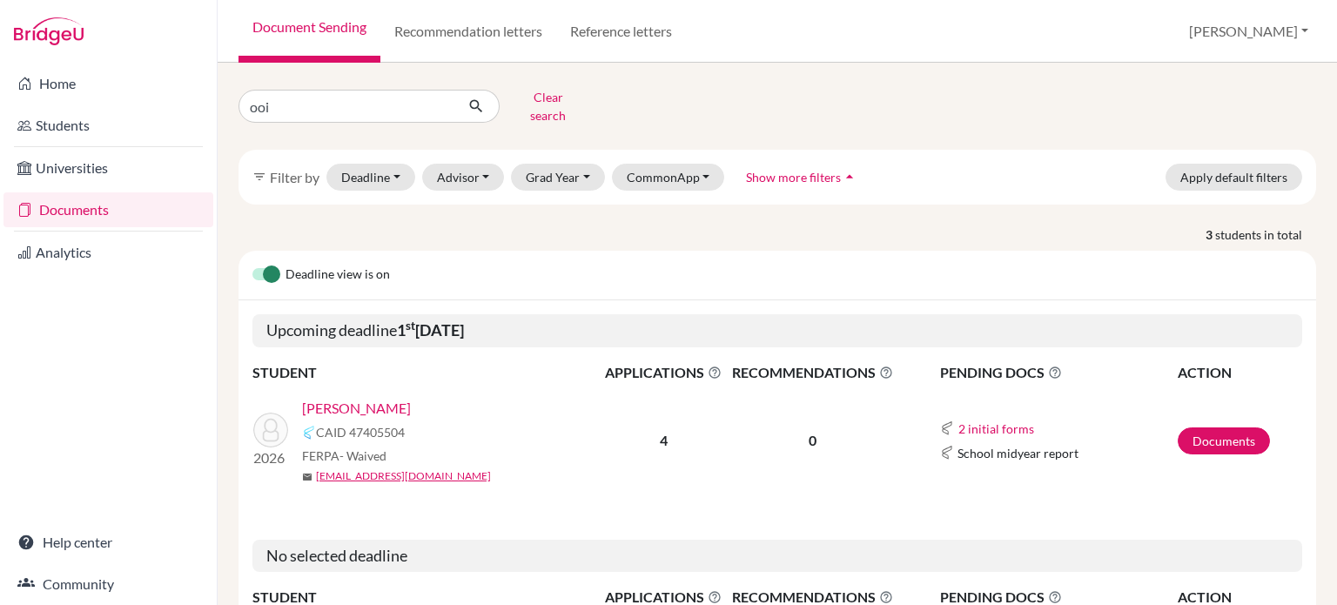
click at [329, 398] on link "[PERSON_NAME]" at bounding box center [356, 408] width 109 height 21
